Goal: Navigation & Orientation: Find specific page/section

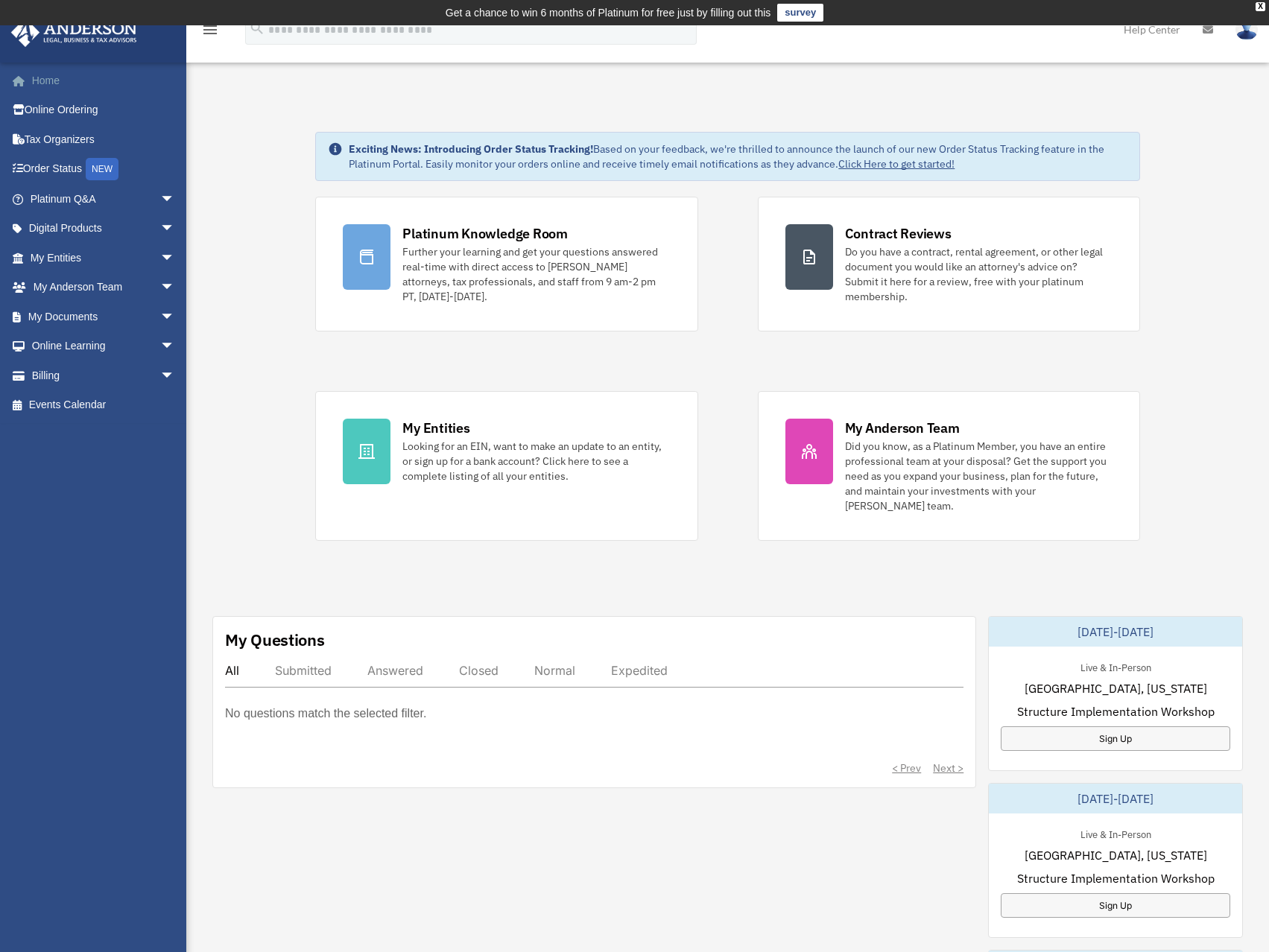
click at [46, 78] on link "Home" at bounding box center [104, 81] width 187 height 30
click at [93, 258] on link "My Entities arrow_drop_down" at bounding box center [104, 258] width 187 height 30
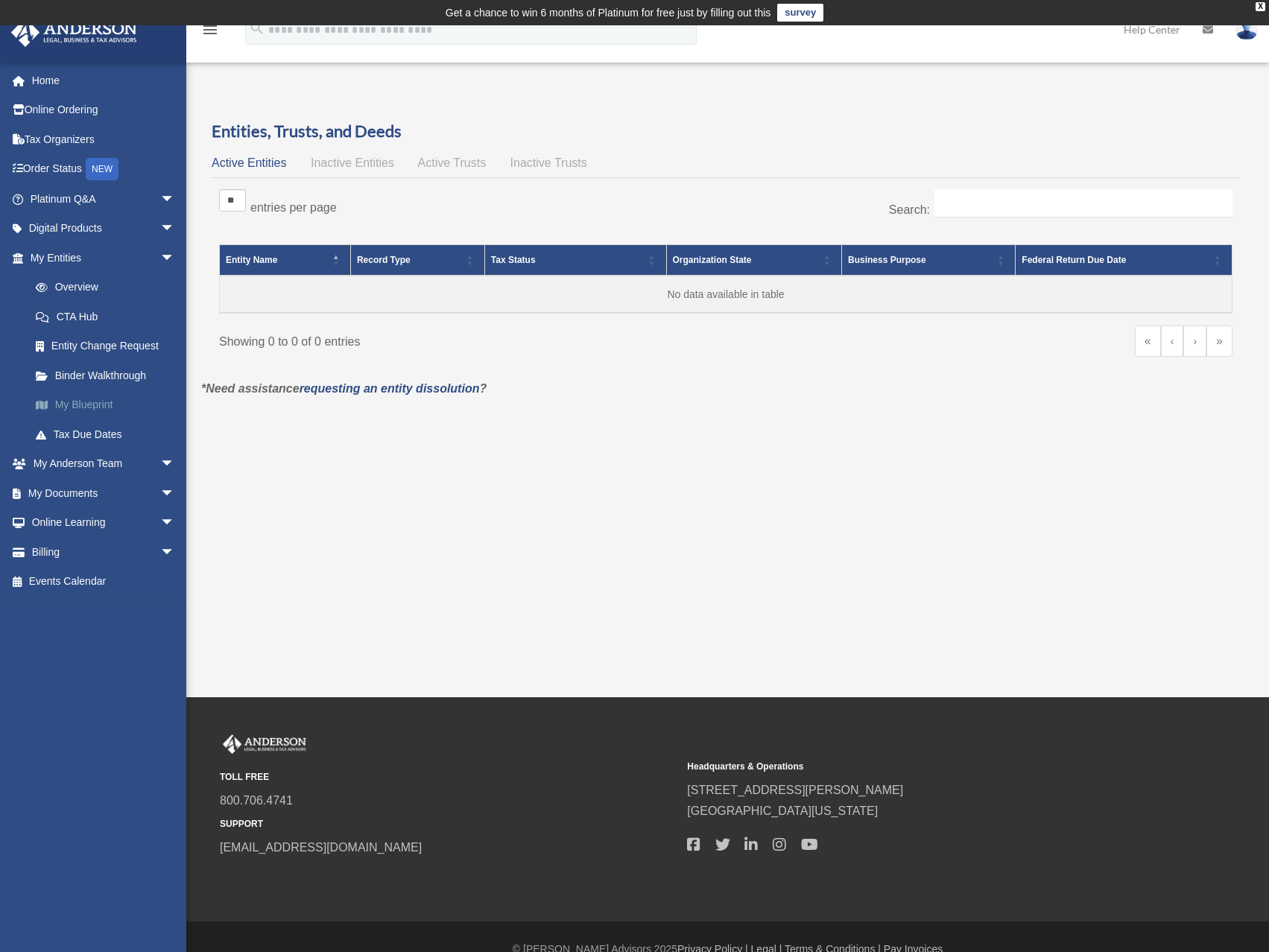
click at [72, 401] on link "My Blueprint" at bounding box center [109, 406] width 176 height 30
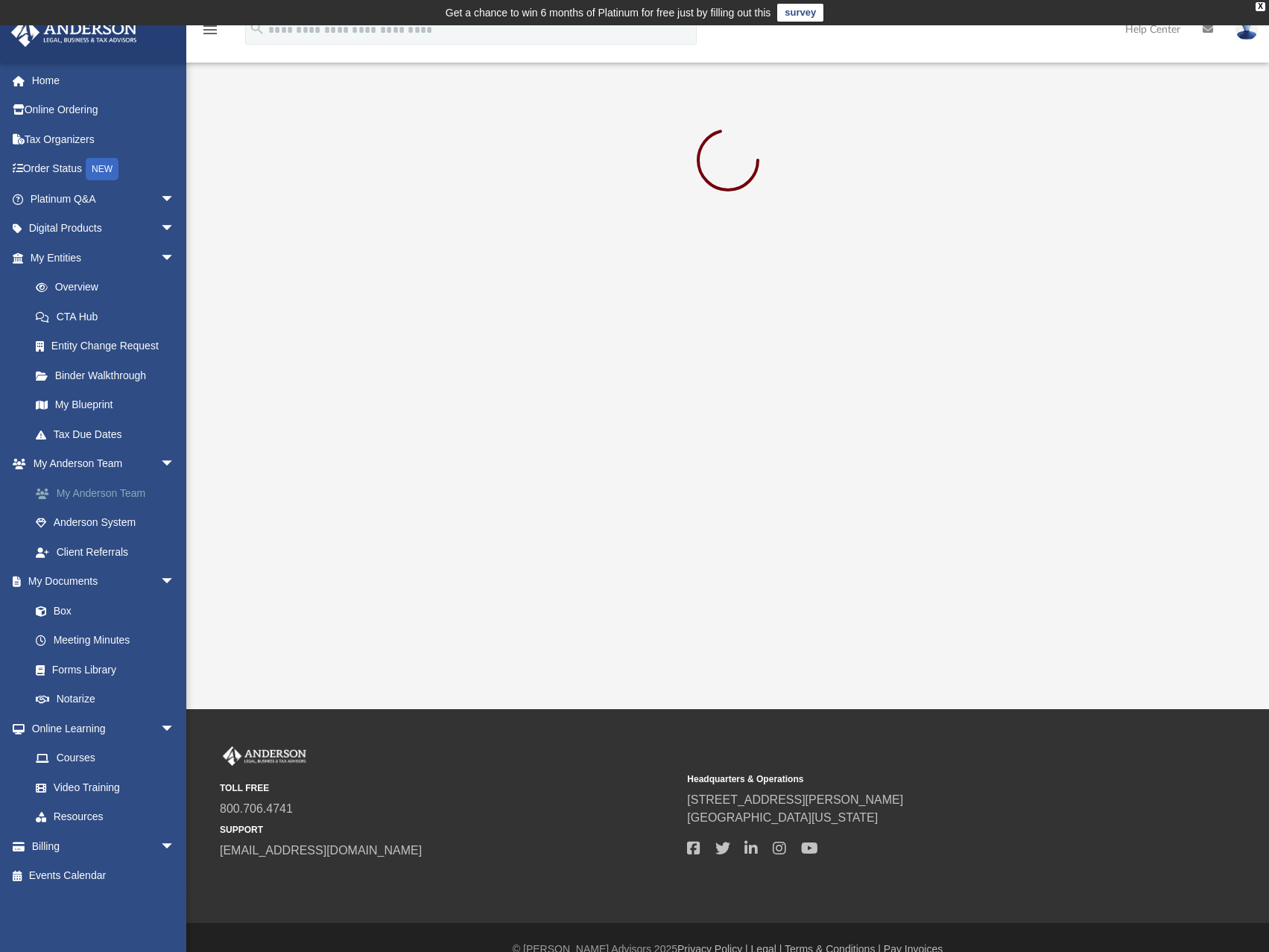
click at [95, 494] on link "My Anderson Team" at bounding box center [109, 493] width 176 height 30
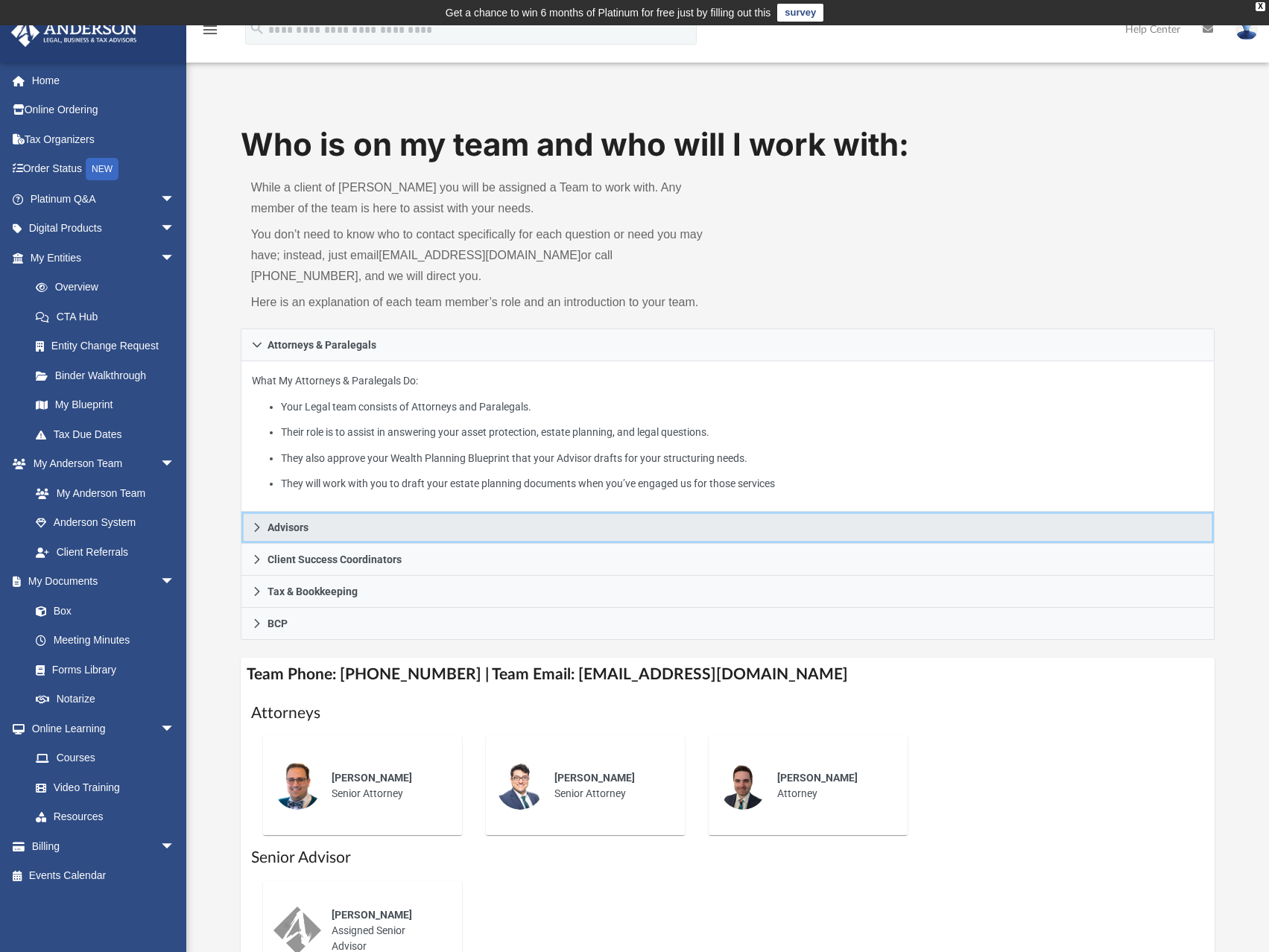
click at [365, 530] on link "Advisors" at bounding box center [728, 528] width 974 height 32
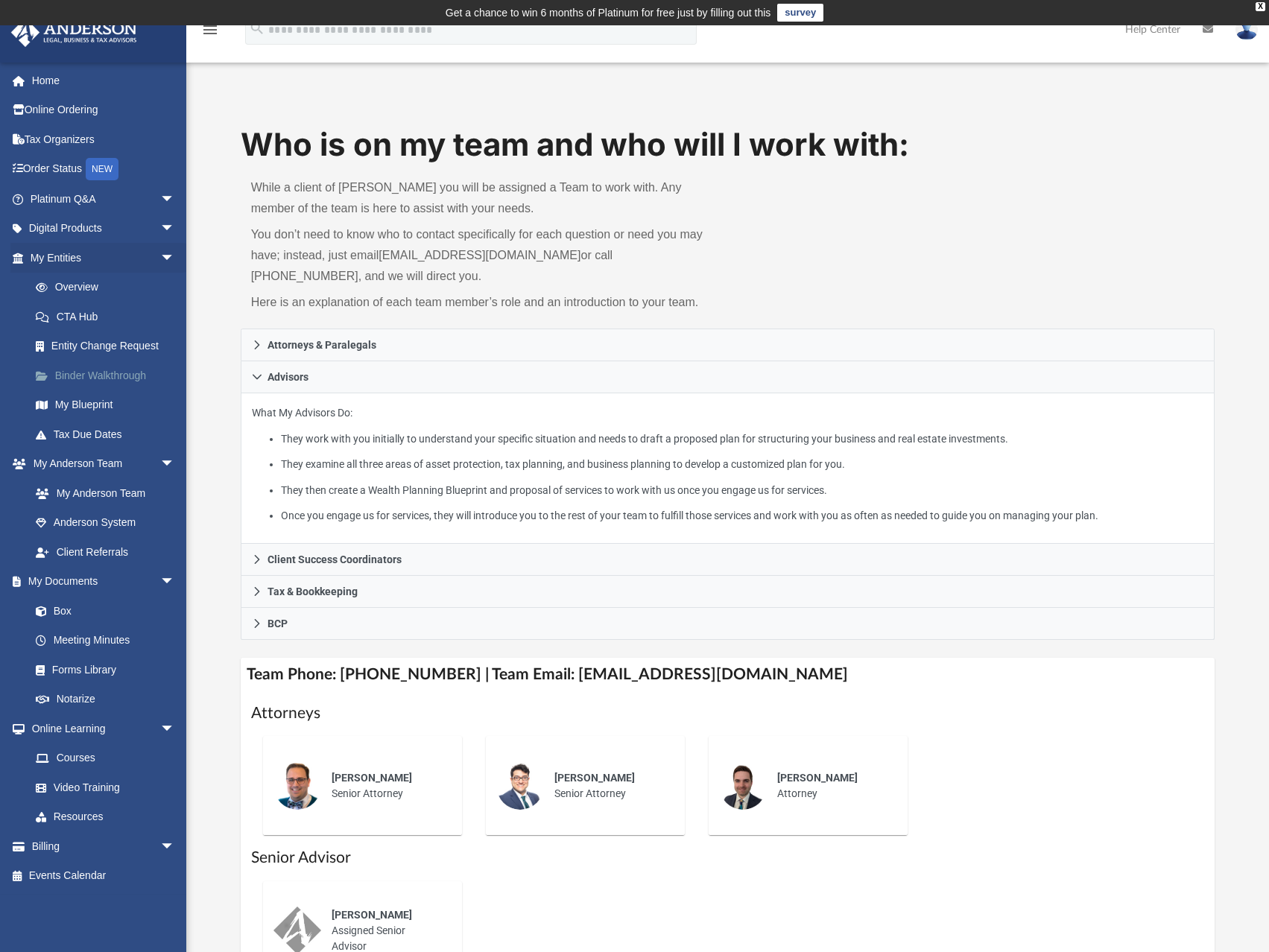
click at [85, 376] on link "Binder Walkthrough" at bounding box center [109, 375] width 176 height 30
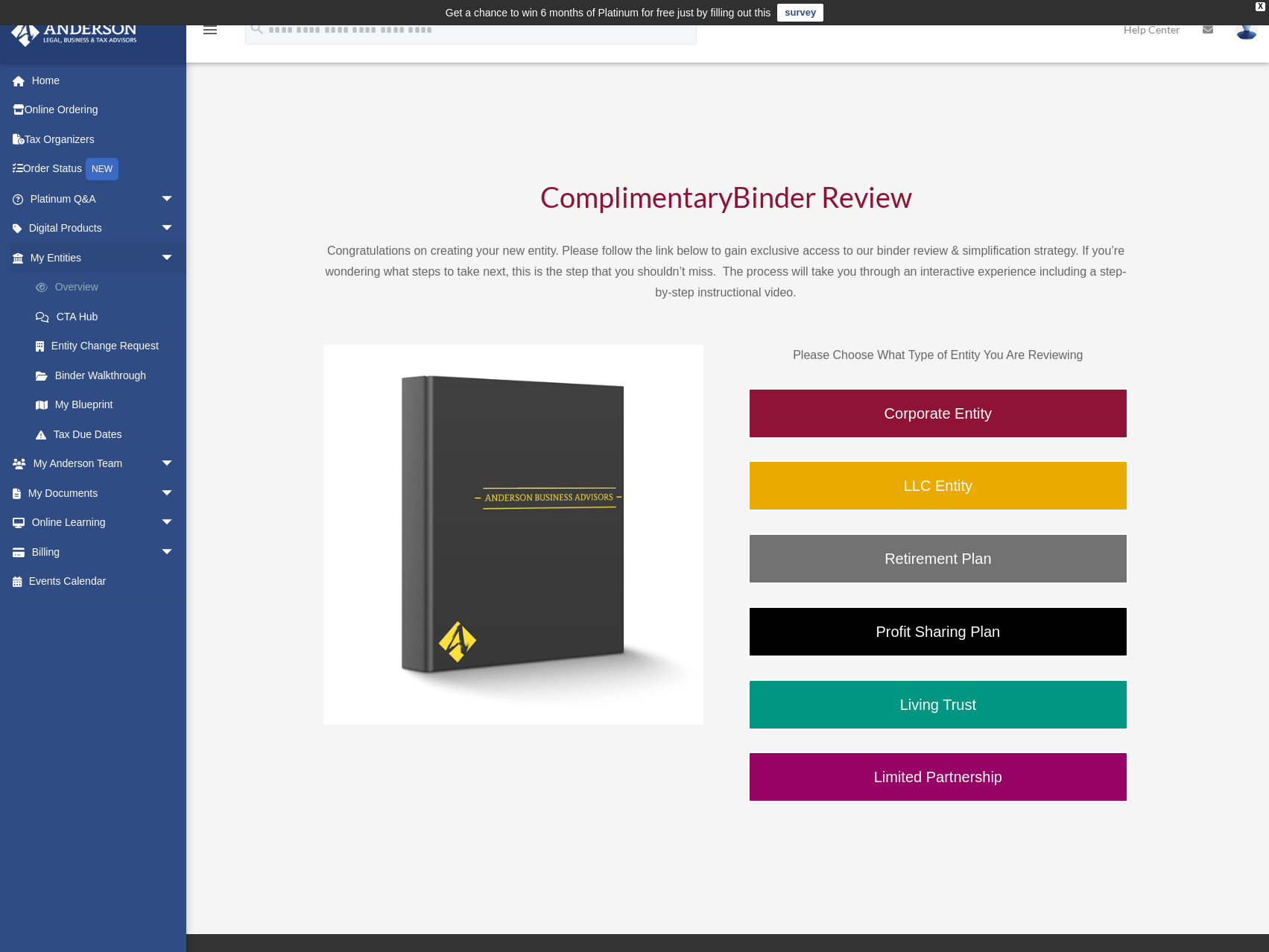
click at [86, 287] on link "Overview" at bounding box center [109, 288] width 176 height 30
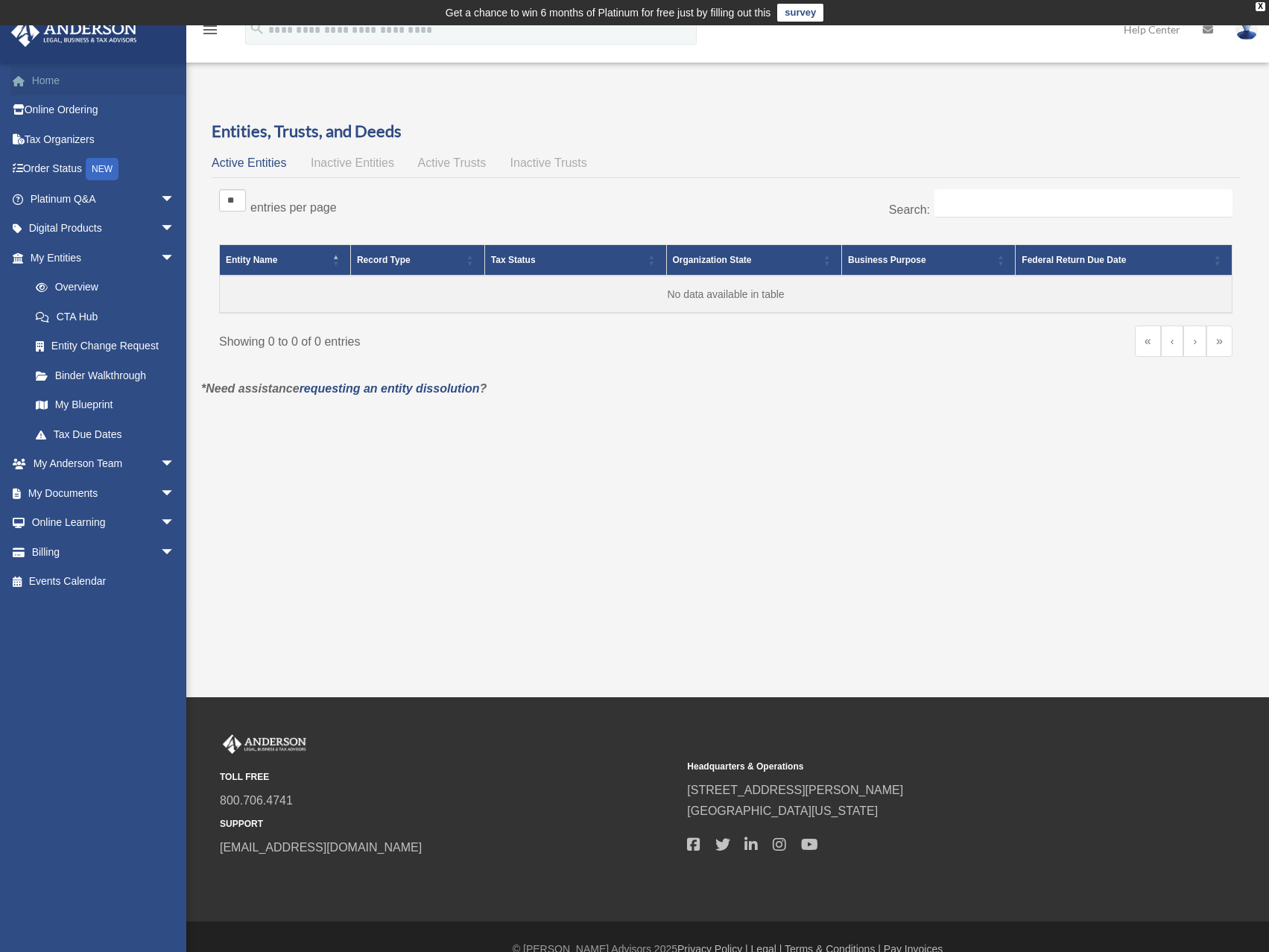
click at [46, 79] on link "Home" at bounding box center [104, 81] width 187 height 30
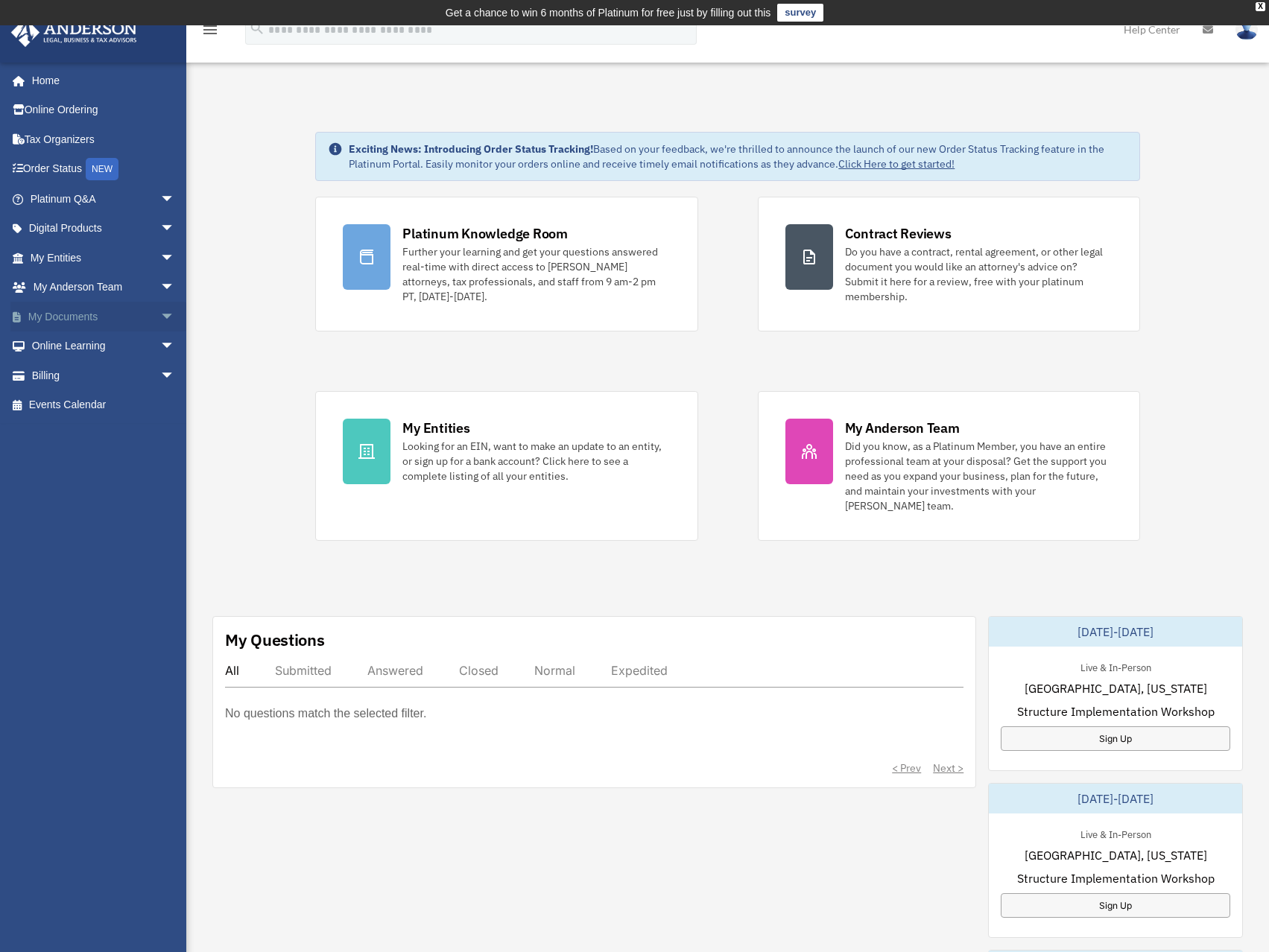
click at [78, 313] on link "My Documents arrow_drop_down" at bounding box center [104, 317] width 187 height 30
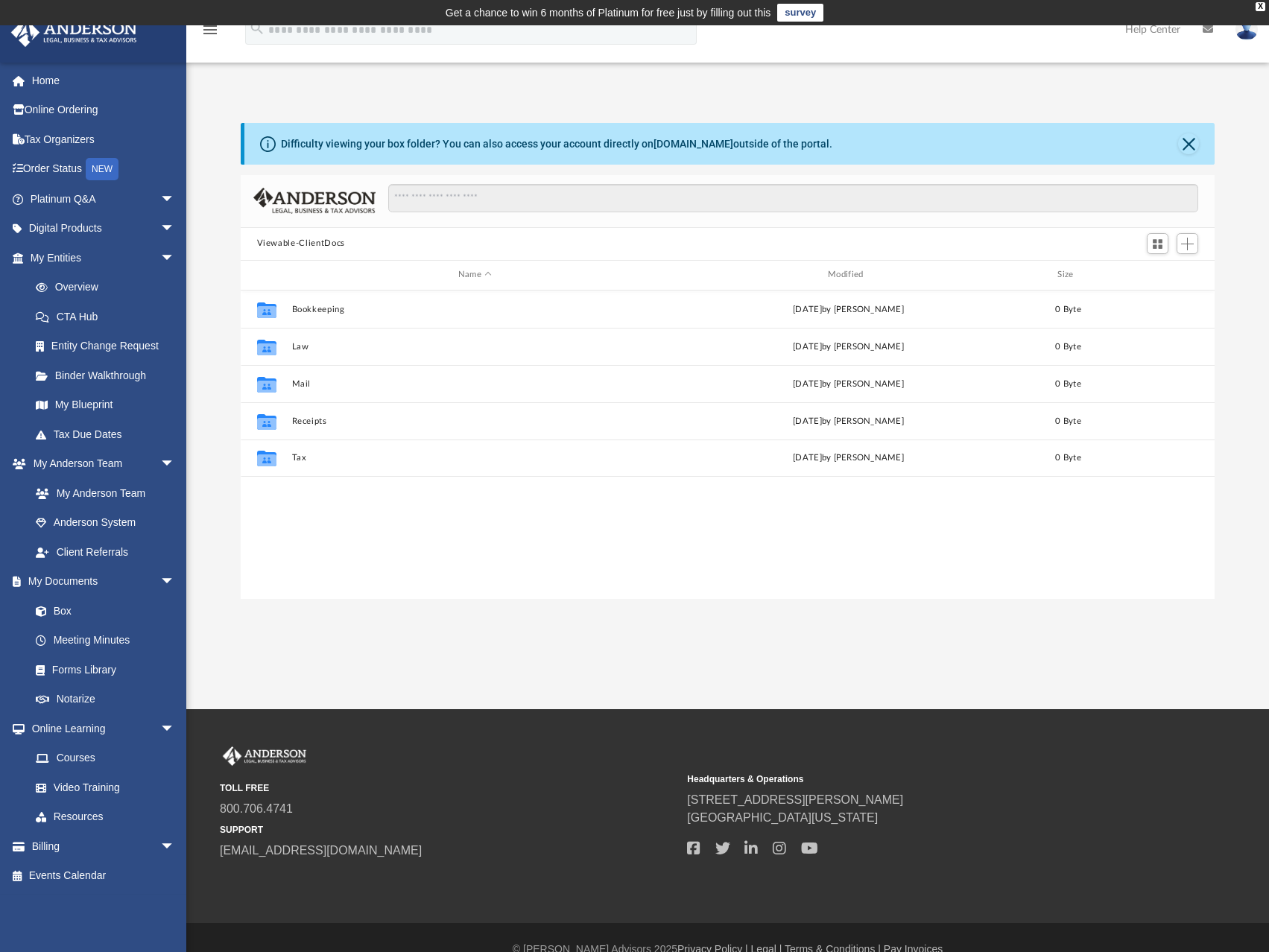
scroll to position [328, 963]
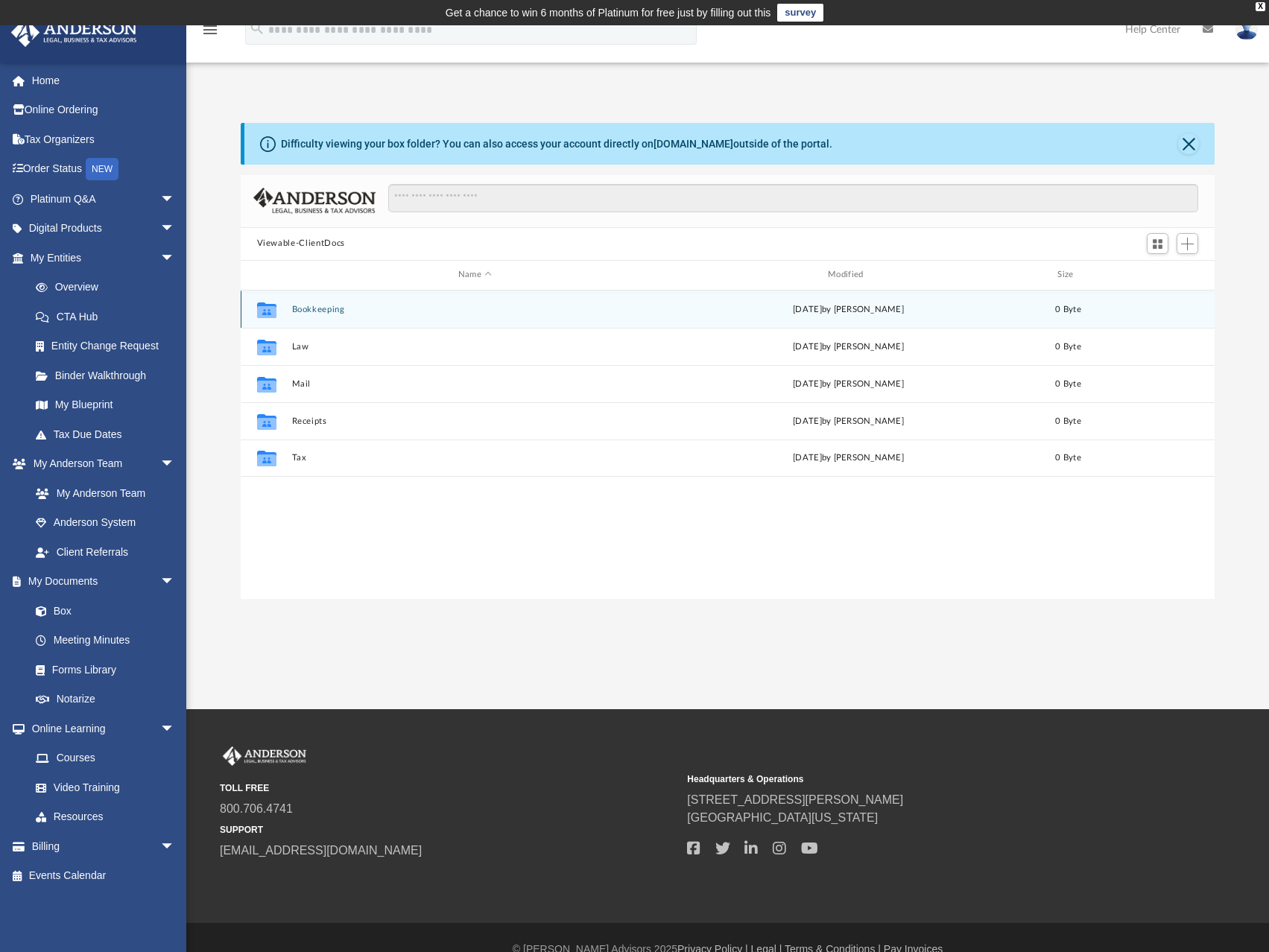
click at [317, 308] on button "Bookkeeping" at bounding box center [475, 309] width 367 height 10
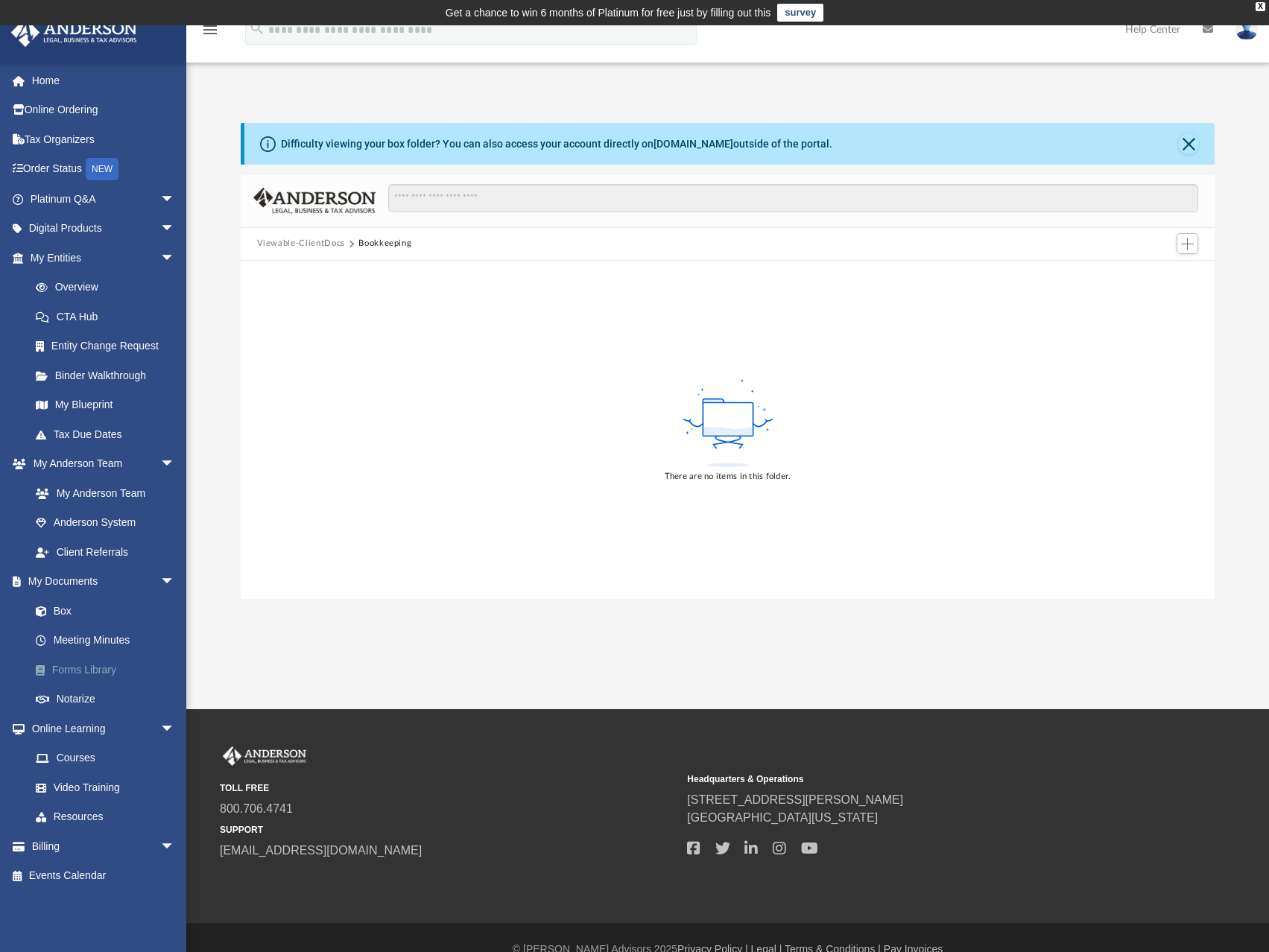
click at [78, 671] on link "Forms Library" at bounding box center [109, 670] width 176 height 30
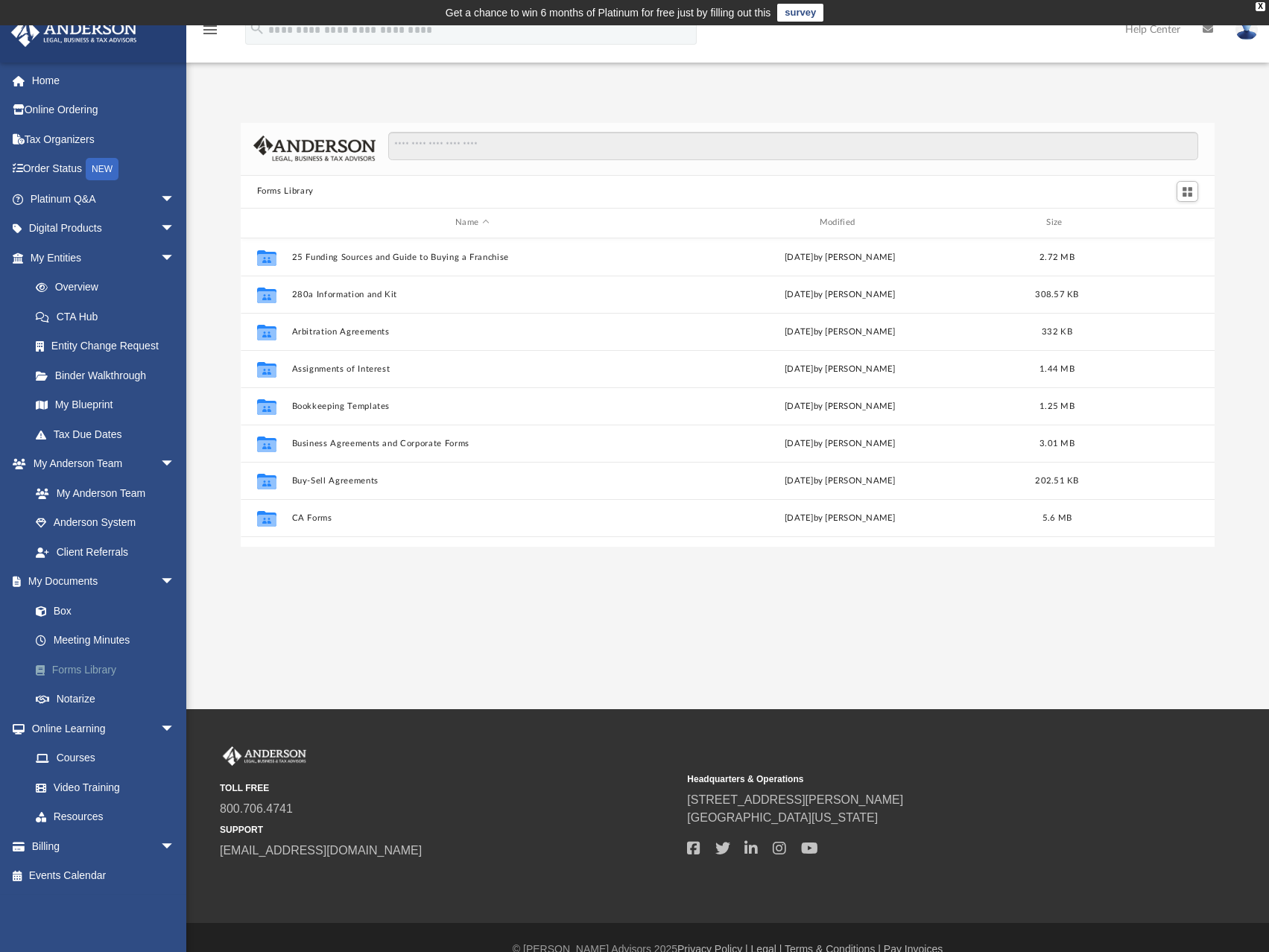
scroll to position [328, 963]
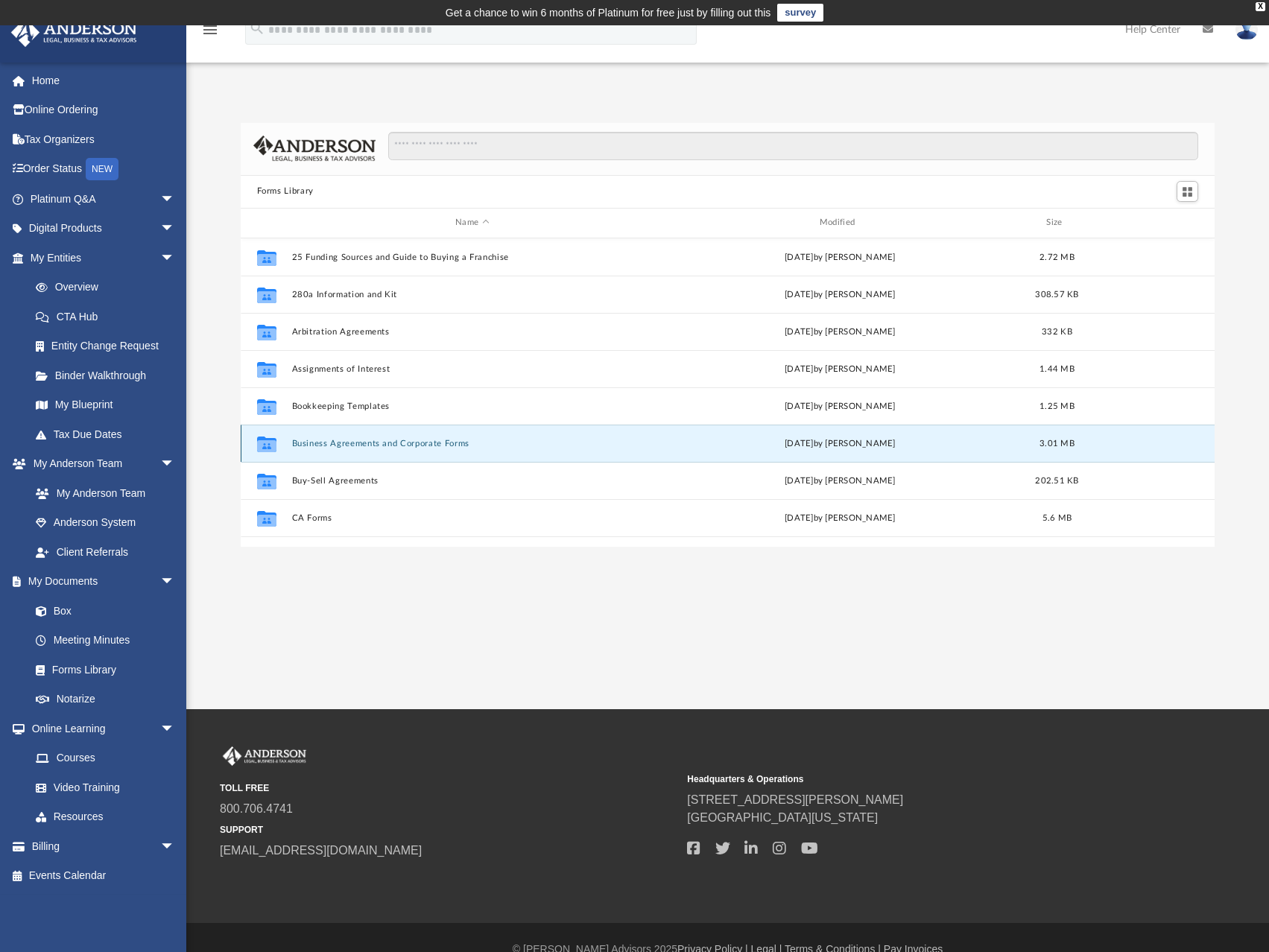
click at [327, 441] on button "Business Agreements and Corporate Forms" at bounding box center [472, 444] width 361 height 10
click at [397, 440] on button "Business Agreements and Corporate Forms" at bounding box center [472, 444] width 361 height 10
click at [260, 445] on icon "grid" at bounding box center [266, 445] width 19 height 12
click at [263, 444] on icon "grid" at bounding box center [266, 445] width 19 height 12
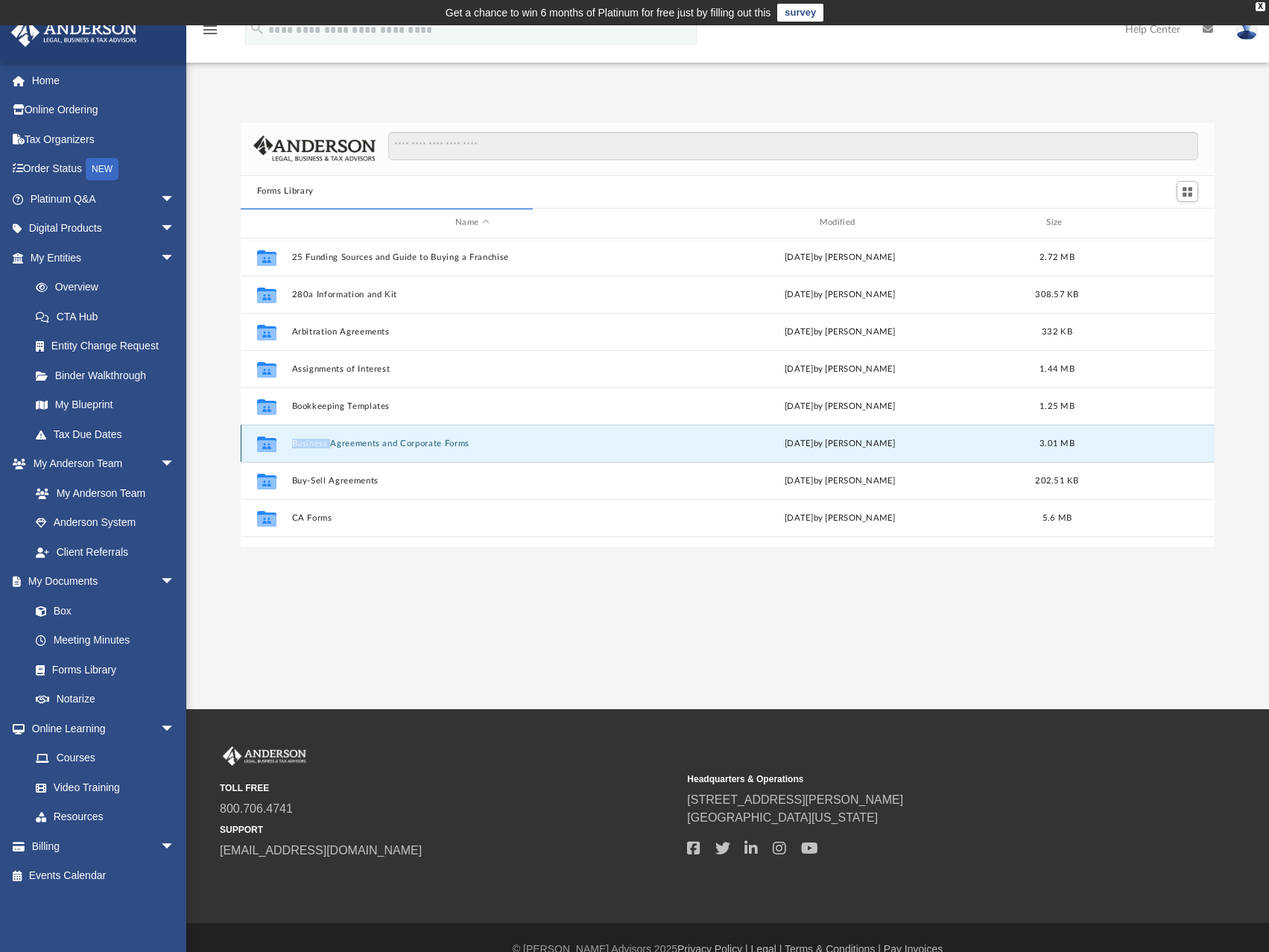
click at [263, 444] on icon "grid" at bounding box center [266, 445] width 19 height 12
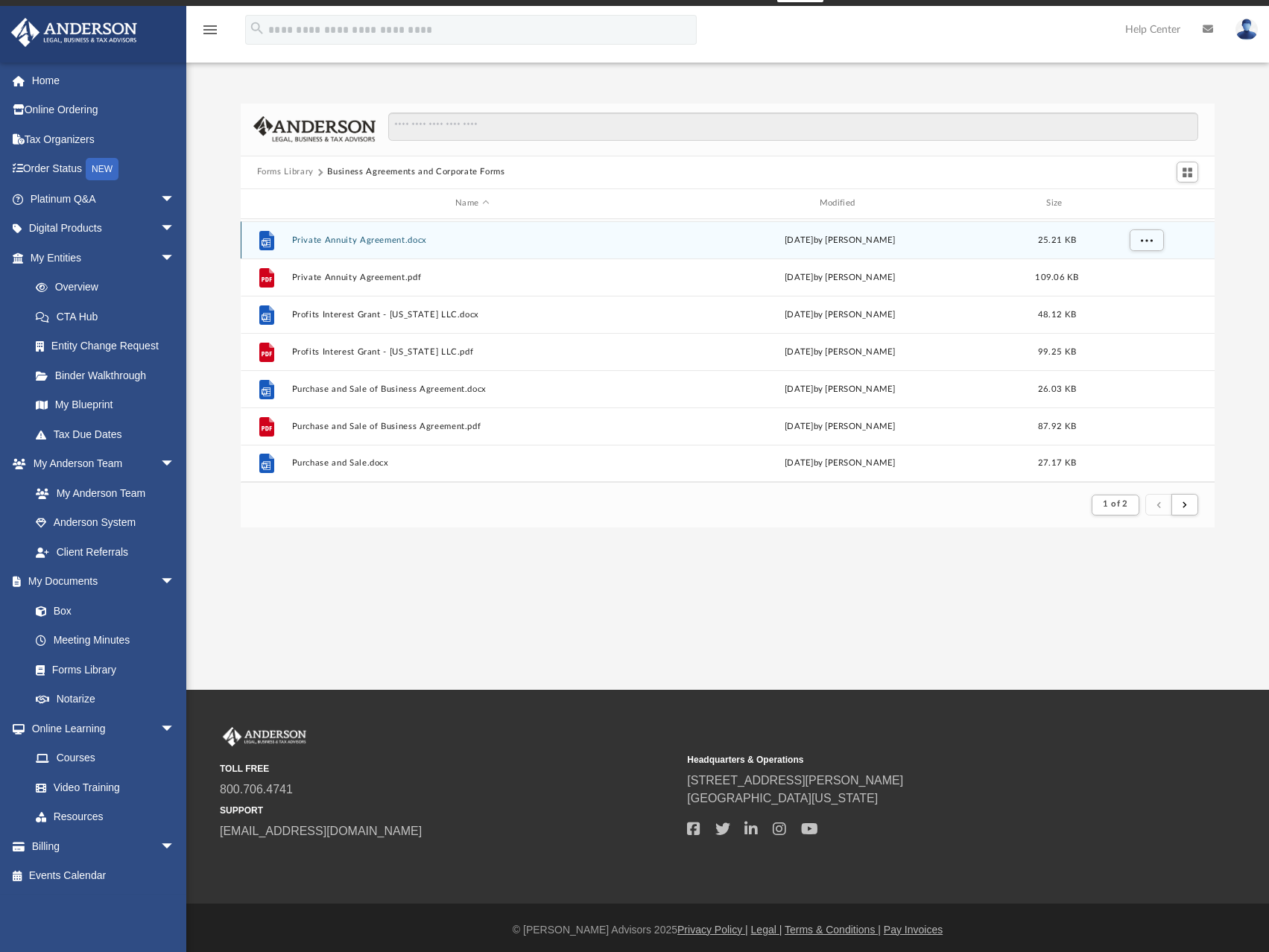
scroll to position [24, 0]
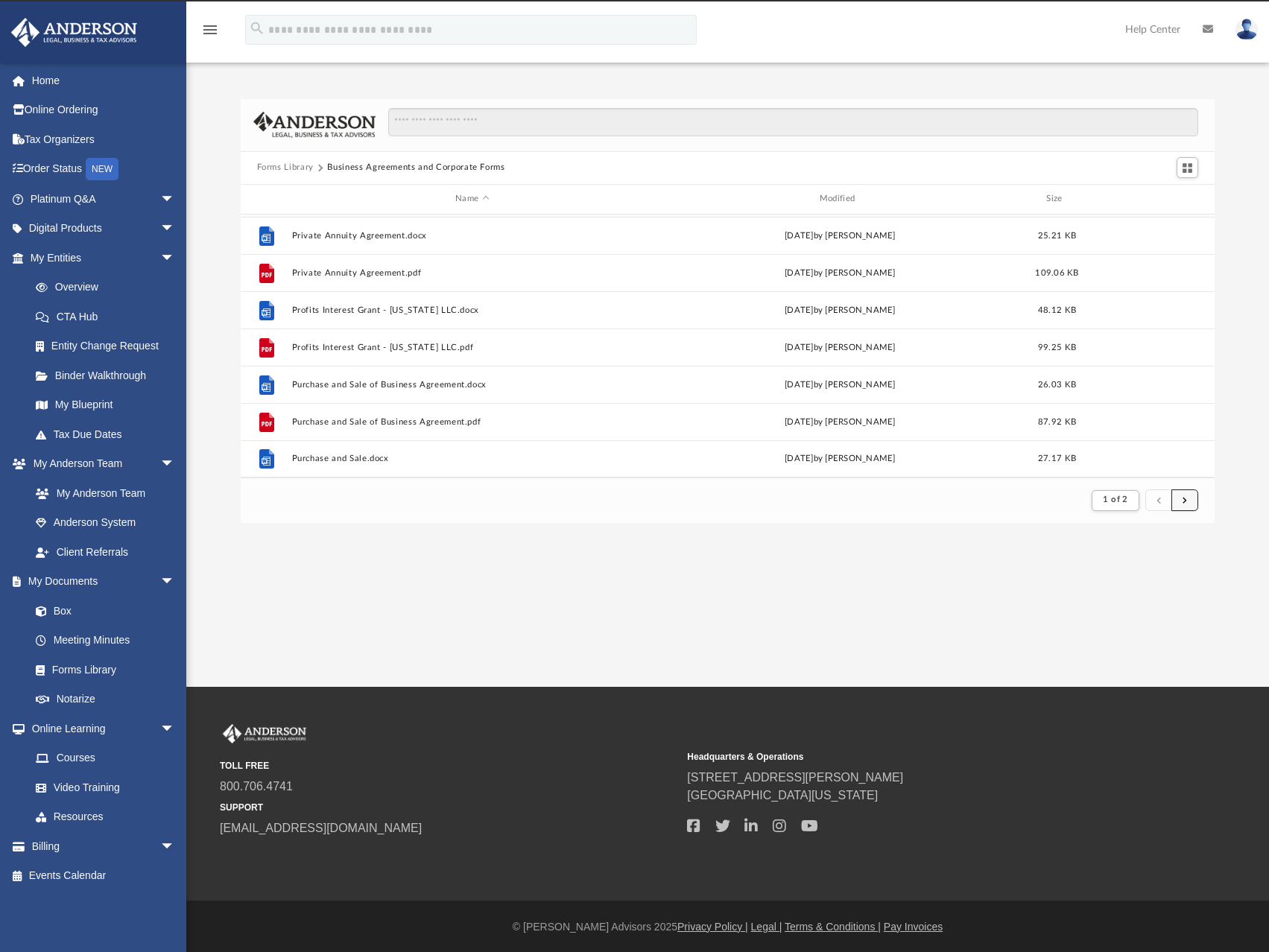
click at [1186, 500] on span "submit" at bounding box center [1184, 499] width 4 height 8
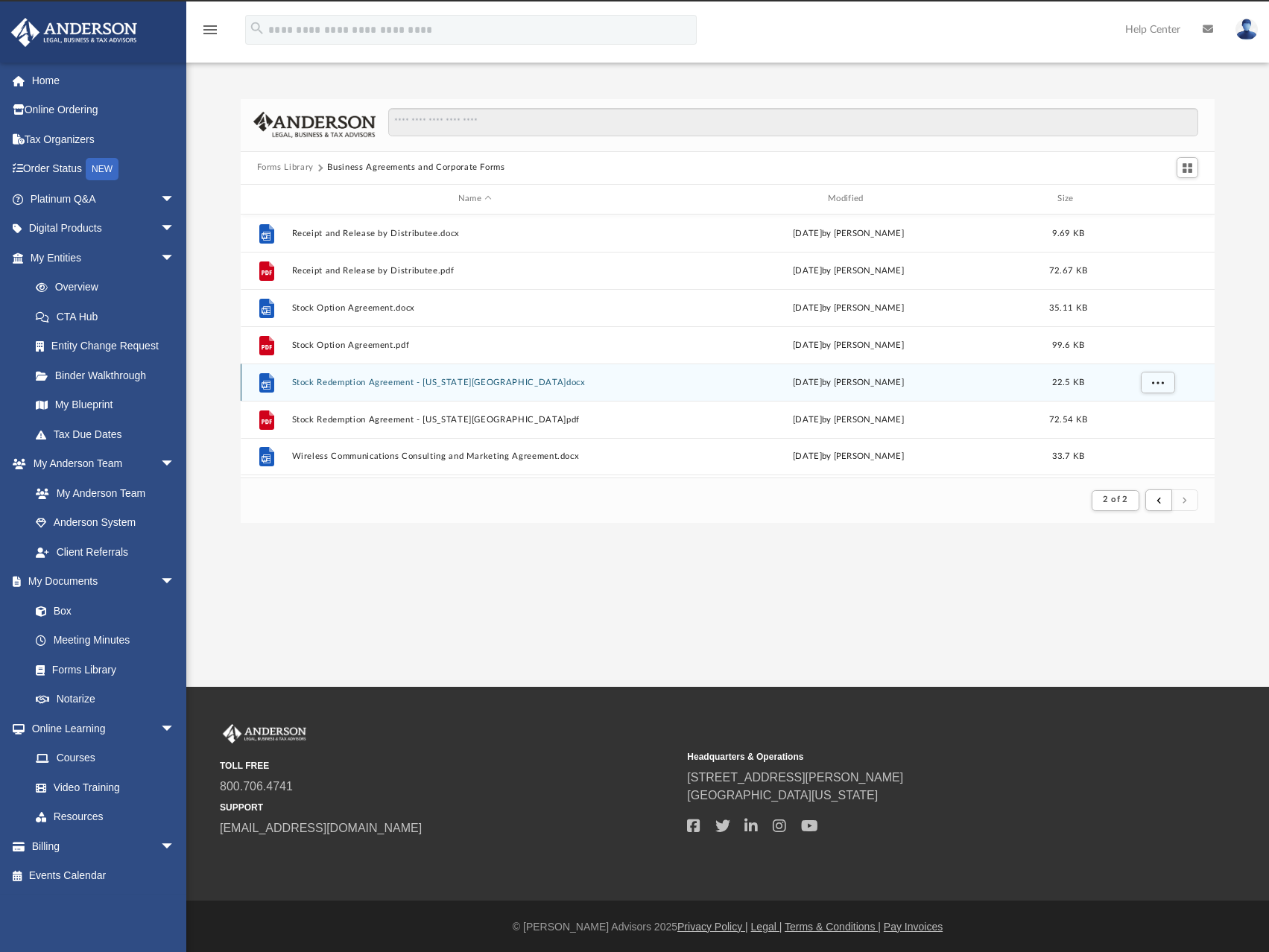
scroll to position [0, 0]
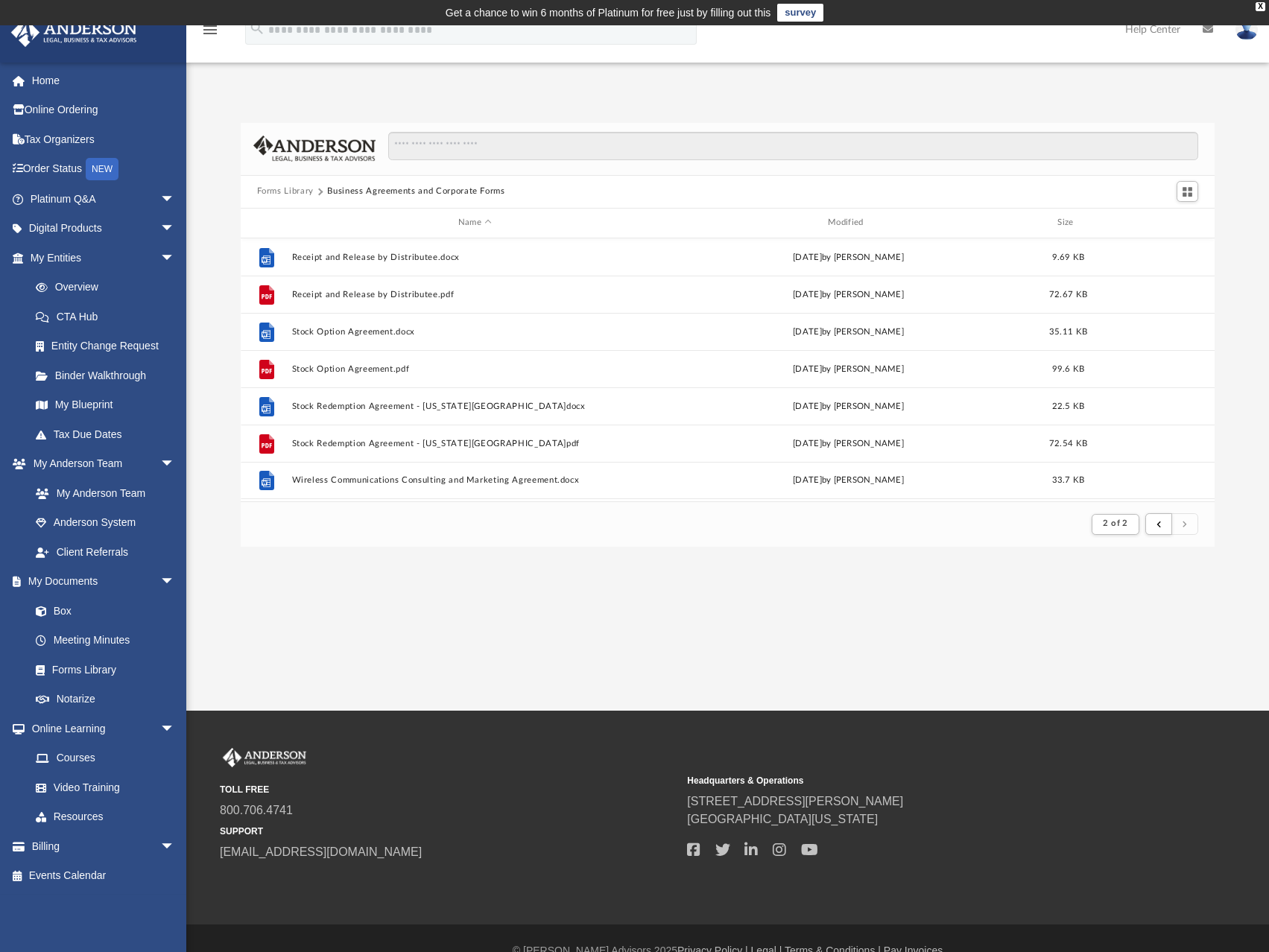
click at [273, 190] on button "Forms Library" at bounding box center [285, 191] width 57 height 13
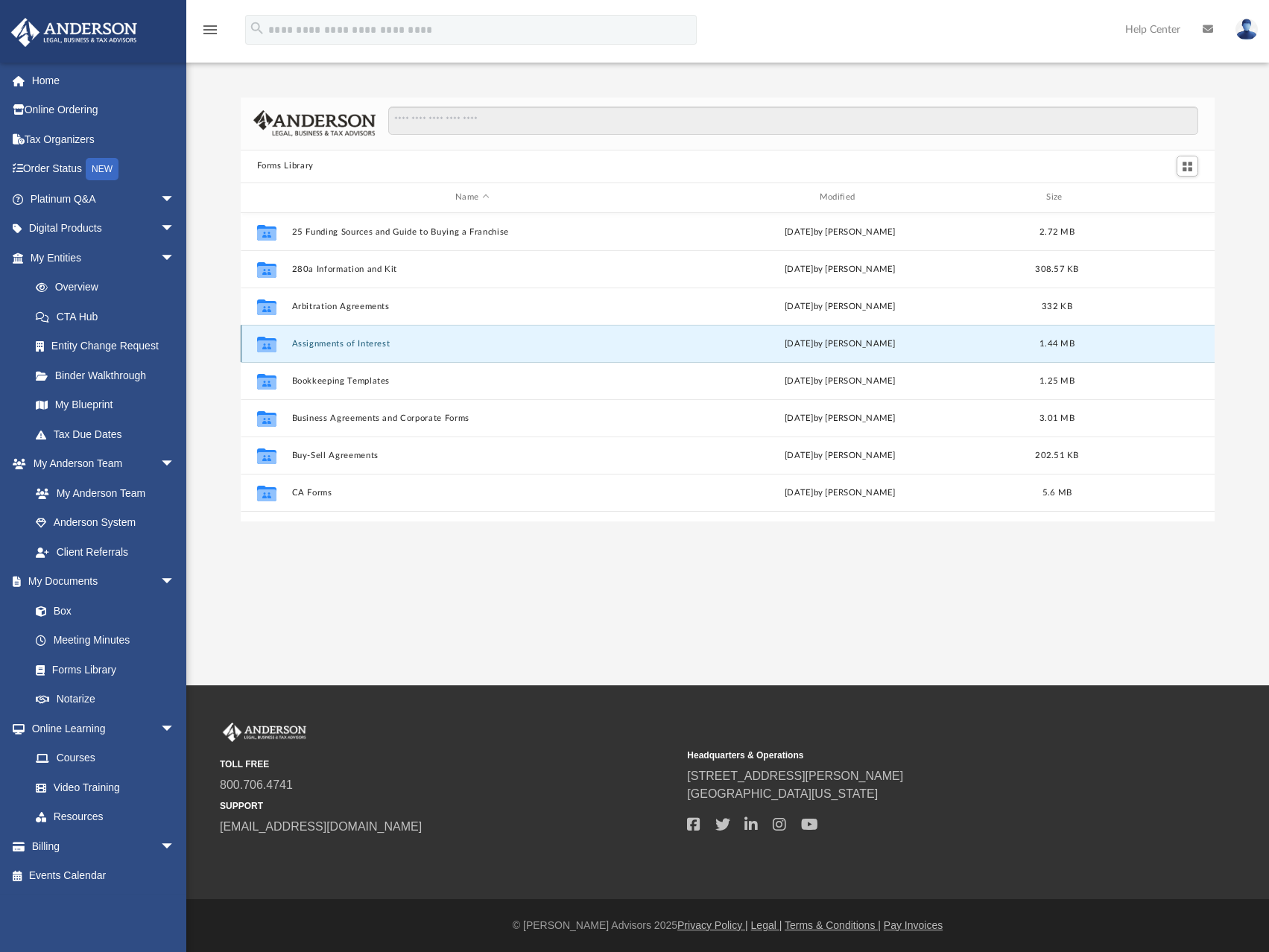
click at [330, 343] on button "Assignments of Interest" at bounding box center [472, 344] width 361 height 10
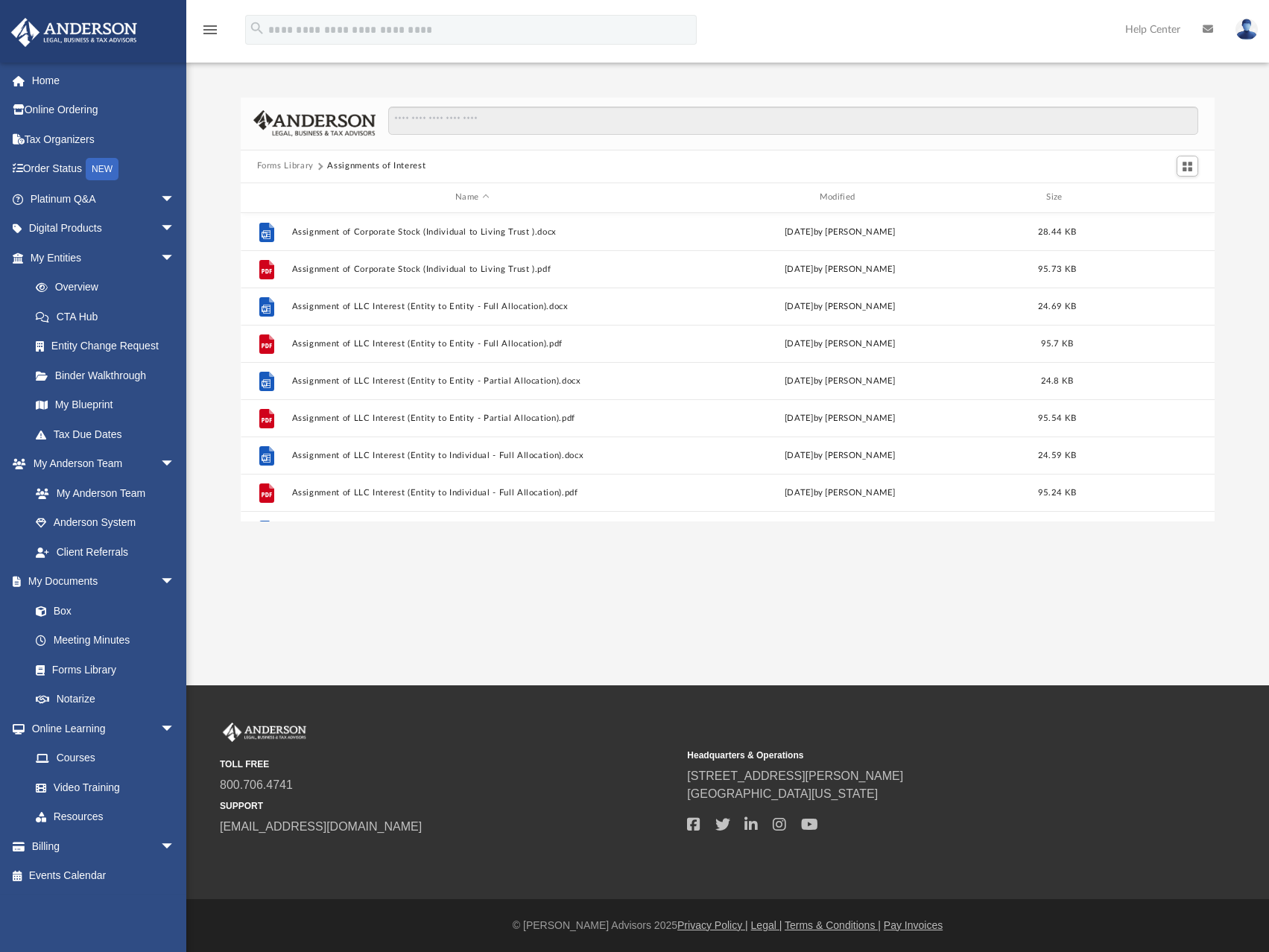
click at [283, 169] on button "Forms Library" at bounding box center [285, 166] width 57 height 13
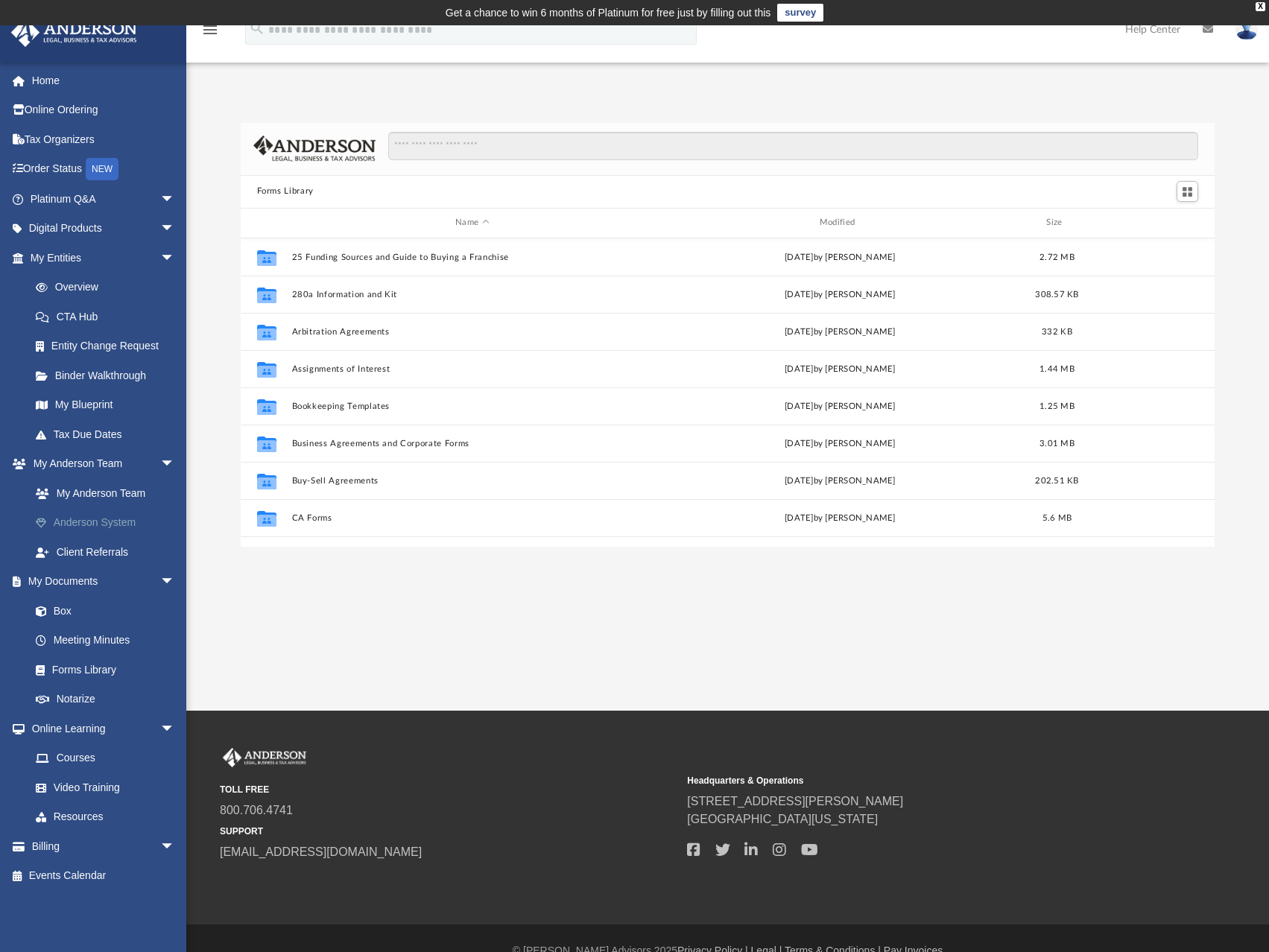
click at [90, 520] on link "Anderson System" at bounding box center [109, 523] width 176 height 30
